Goal: Navigation & Orientation: Find specific page/section

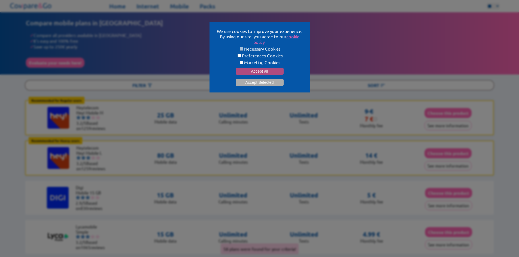
click at [245, 68] on button "Accept all" at bounding box center [260, 71] width 48 height 7
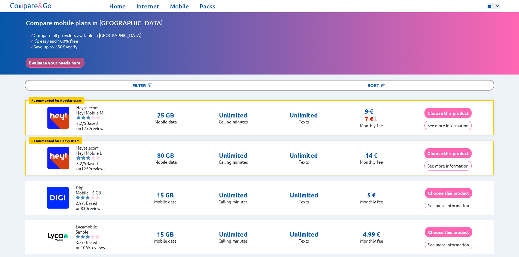
click at [57, 63] on button "Evaluate your needs here!" at bounding box center [55, 63] width 59 height 10
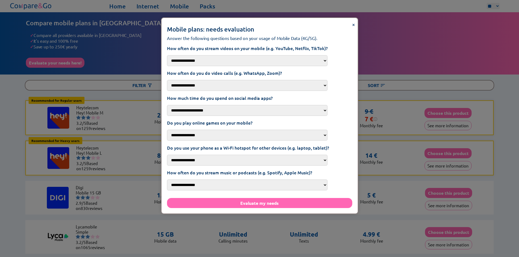
click at [352, 26] on span "×" at bounding box center [353, 24] width 3 height 7
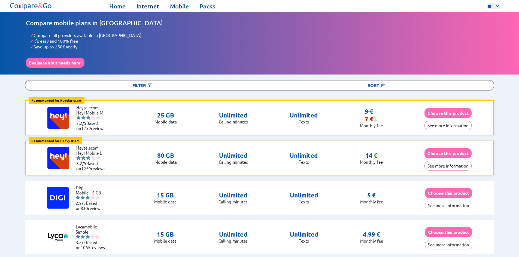
click at [146, 6] on link "Internet" at bounding box center [147, 6] width 23 height 8
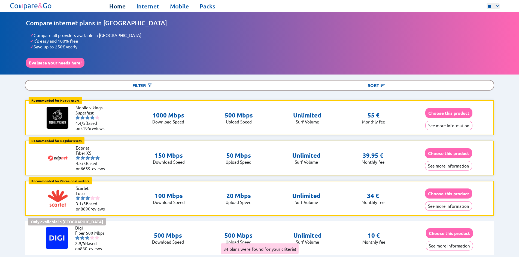
click at [115, 8] on link "Home" at bounding box center [117, 6] width 16 height 8
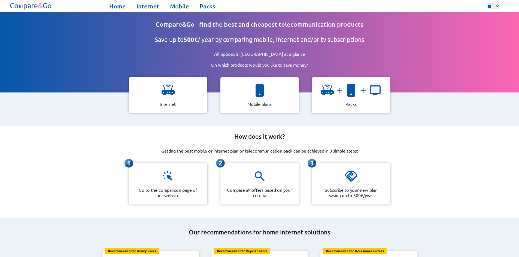
click at [167, 176] on img at bounding box center [168, 176] width 13 height 13
